Goal: Task Accomplishment & Management: Use online tool/utility

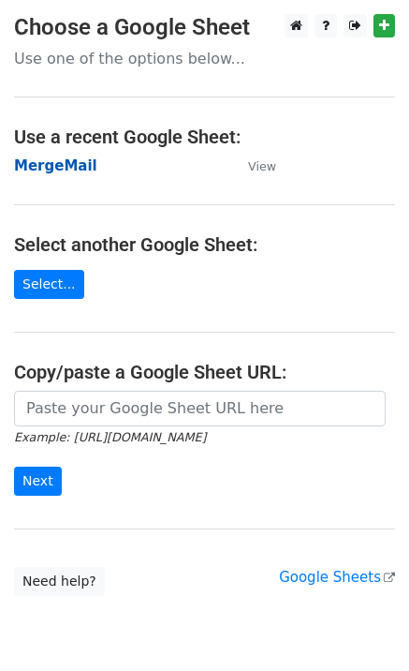
click at [73, 170] on strong "MergeMail" at bounding box center [55, 165] width 83 height 17
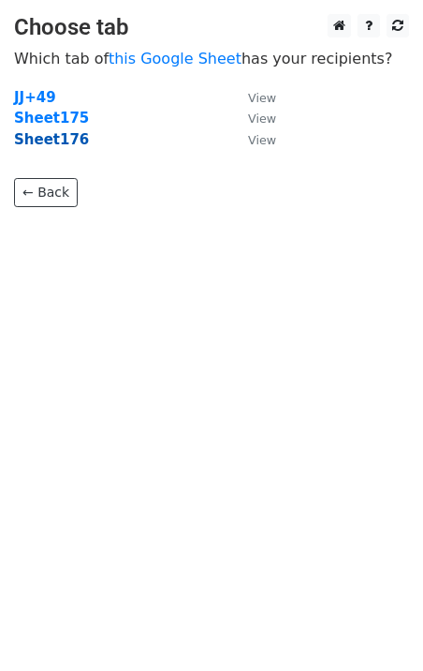
click at [56, 142] on strong "Sheet176" at bounding box center [51, 139] width 75 height 17
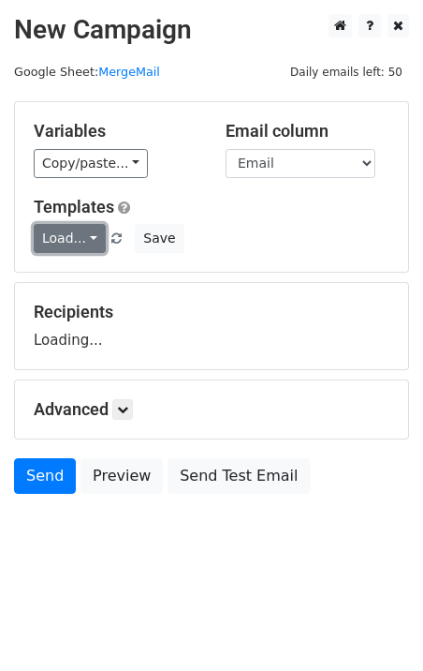
click at [51, 240] on link "Load..." at bounding box center [70, 238] width 72 height 29
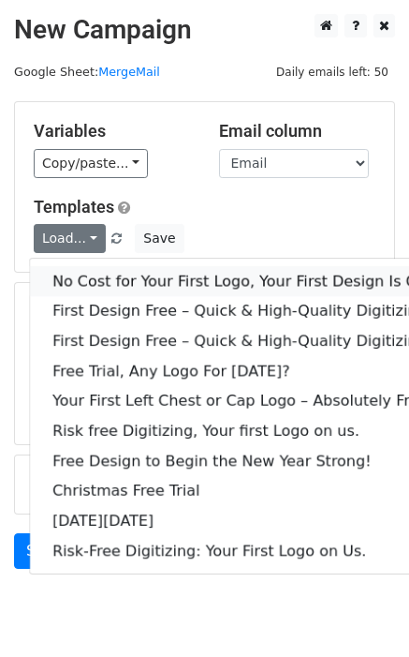
click at [135, 276] on link "No Cost for Your First Logo, Your First Design Is On Us!" at bounding box center [255, 281] width 450 height 30
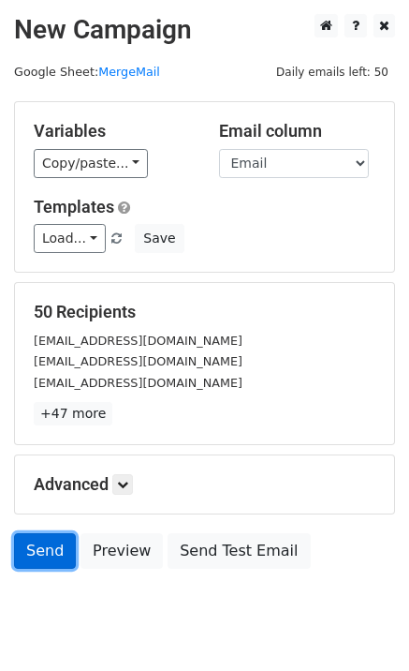
click at [41, 557] on link "Send" at bounding box center [45, 551] width 62 height 36
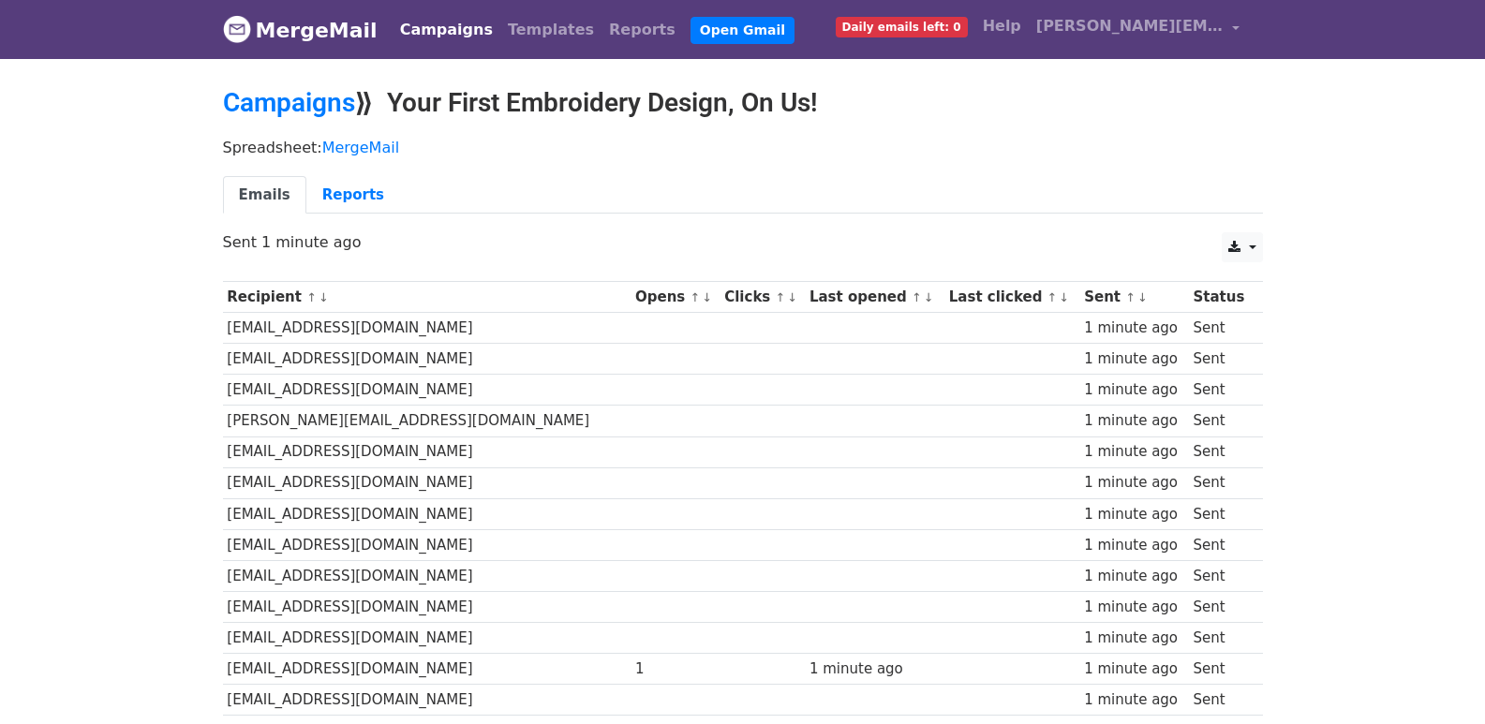
scroll to position [1304, 0]
